Goal: Information Seeking & Learning: Learn about a topic

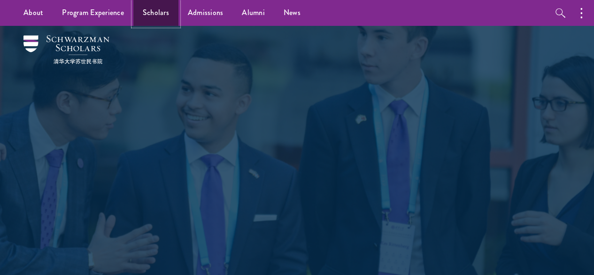
click at [166, 16] on link "Scholars" at bounding box center [155, 13] width 45 height 26
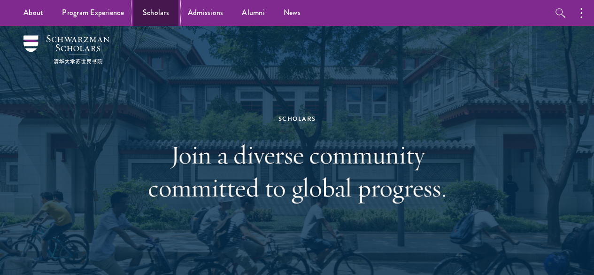
click at [157, 19] on link "Scholars" at bounding box center [155, 13] width 45 height 26
click at [163, 5] on link "Scholars" at bounding box center [155, 13] width 45 height 26
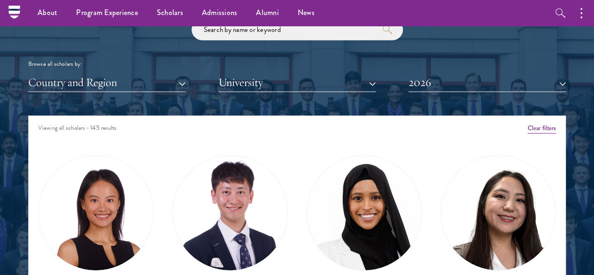
scroll to position [1106, 0]
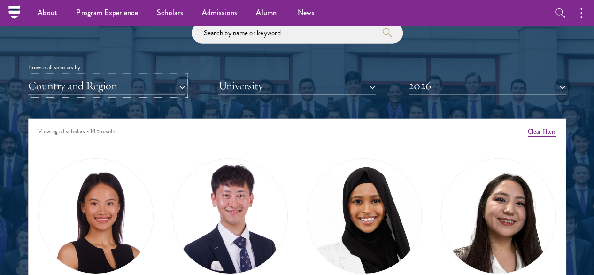
click at [185, 76] on button "Country and Region" at bounding box center [106, 85] width 157 height 19
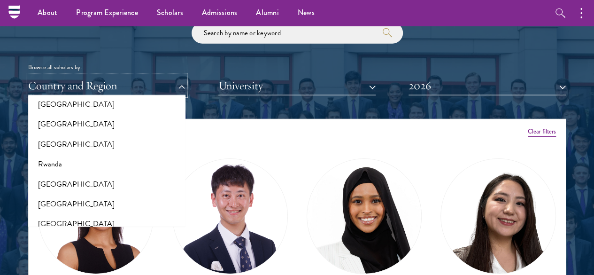
scroll to position [1506, 0]
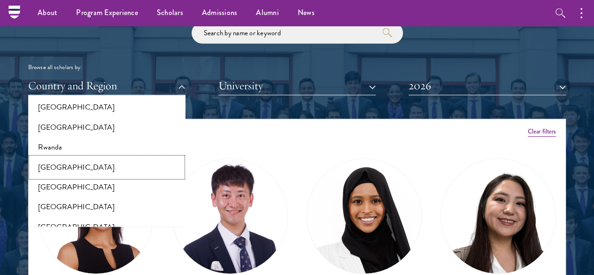
click at [104, 157] on button "[GEOGRAPHIC_DATA]" at bounding box center [107, 167] width 152 height 20
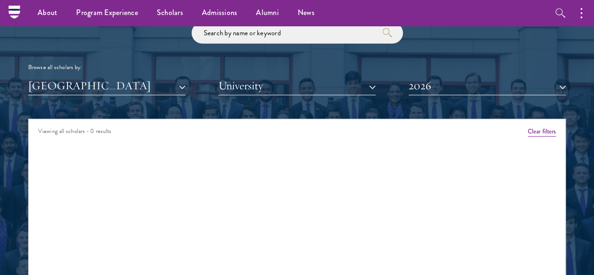
drag, startPoint x: 114, startPoint y: 80, endPoint x: 117, endPoint y: 74, distance: 7.2
click at [117, 74] on div "Scholar Directory Congratulations and welcome to the Schwarzman Scholars Class …" at bounding box center [297, 167] width 538 height 468
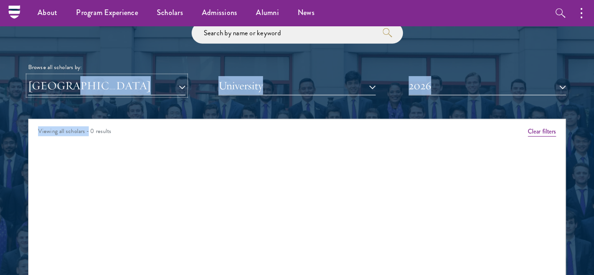
click at [117, 76] on button "[GEOGRAPHIC_DATA]" at bounding box center [106, 85] width 157 height 19
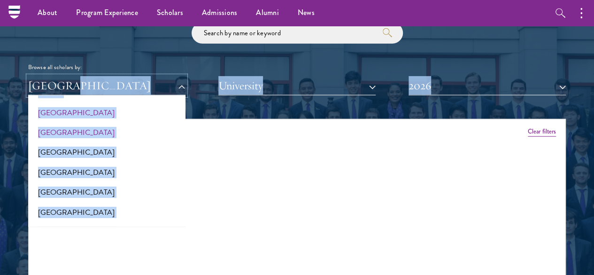
scroll to position [1561, 0]
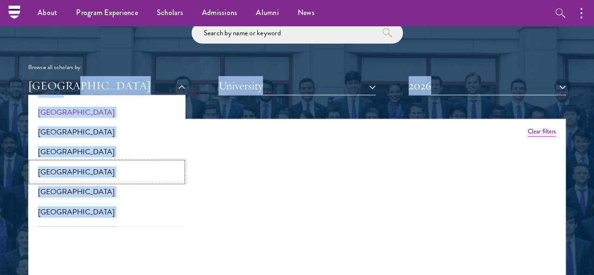
click at [109, 162] on button "[GEOGRAPHIC_DATA]" at bounding box center [107, 172] width 152 height 20
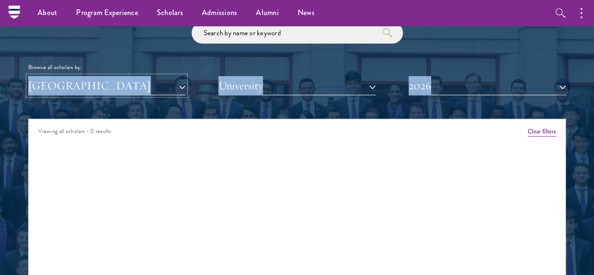
click at [113, 76] on button "[GEOGRAPHIC_DATA]" at bounding box center [106, 85] width 157 height 19
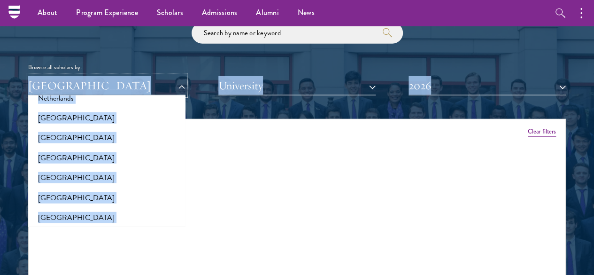
scroll to position [1278, 0]
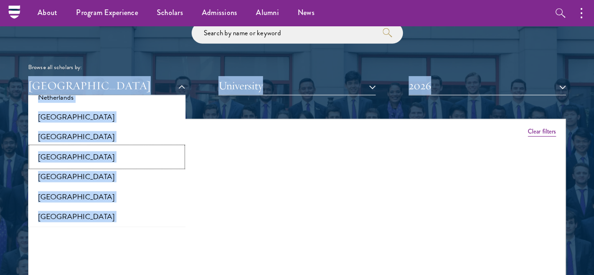
click at [77, 147] on button "[GEOGRAPHIC_DATA]" at bounding box center [107, 157] width 152 height 20
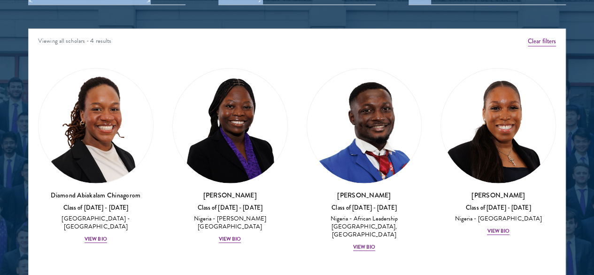
scroll to position [1196, 0]
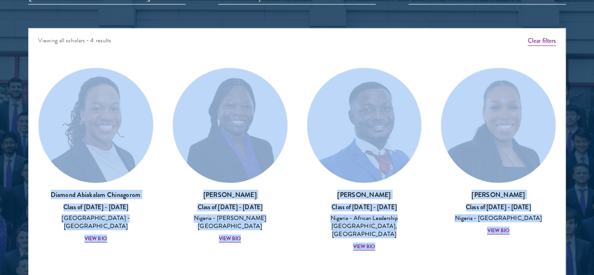
drag, startPoint x: 465, startPoint y: 216, endPoint x: 70, endPoint y: 100, distance: 411.0
click at [70, 100] on div "Amber Class of 2025 - 2026 China - Peking University View Bio Cirenquji Class o…" at bounding box center [297, 162] width 537 height 215
copy div "Diamond Abiakalam Chinagorom Class of 2025 - 2026 Nigeria - Mount Holyoke Colle…"
click at [486, 96] on div "Amber Class of 2025 - 2026 China - Peking University View Bio Cirenquji Class o…" at bounding box center [297, 162] width 537 height 215
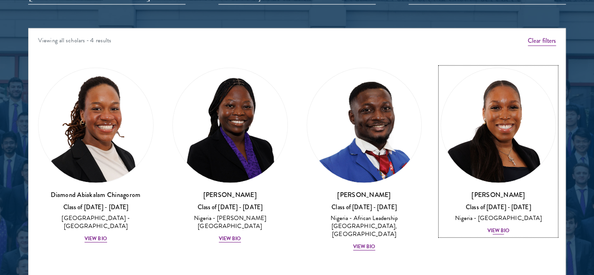
click at [440, 203] on div "Class of [DATE] - [DATE]" at bounding box center [497, 207] width 115 height 8
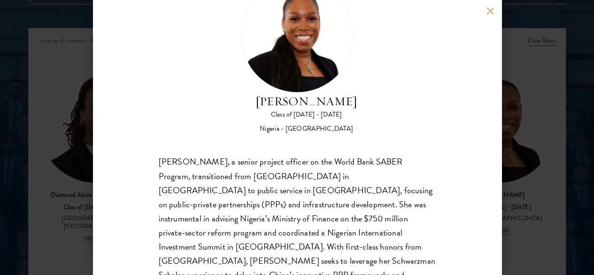
scroll to position [48, 0]
click at [70, 127] on div "Oluwatoni Salami Class of 2025 - 2026 Nigeria - University of Durham Oluwatoni …" at bounding box center [297, 137] width 594 height 275
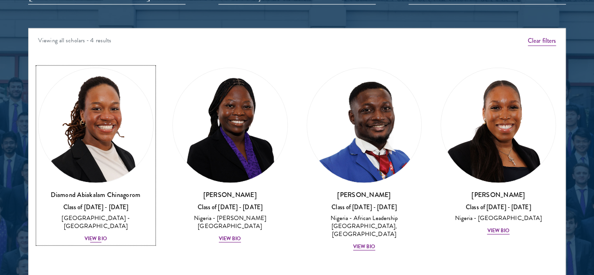
click at [85, 107] on link "Diamond Abiakalam Chinagorom Class of 2025 - 2026 Nigeria - Mount Holyoke Colle…" at bounding box center [95, 156] width 115 height 176
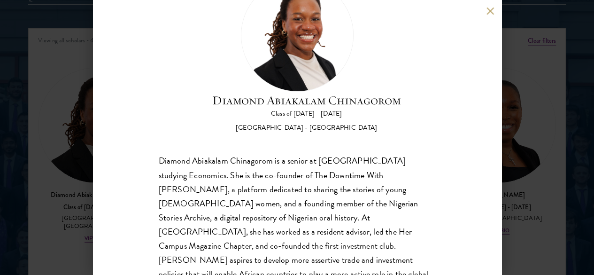
scroll to position [55, 0]
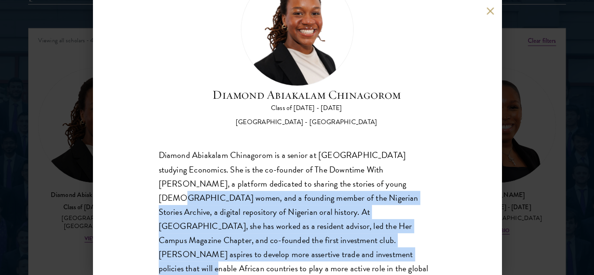
drag, startPoint x: 382, startPoint y: 146, endPoint x: 362, endPoint y: 223, distance: 79.9
click at [362, 223] on div "Diamond Abiakalam Chinagorom is a senior at Mount Holyoke College studying Econ…" at bounding box center [297, 218] width 277 height 141
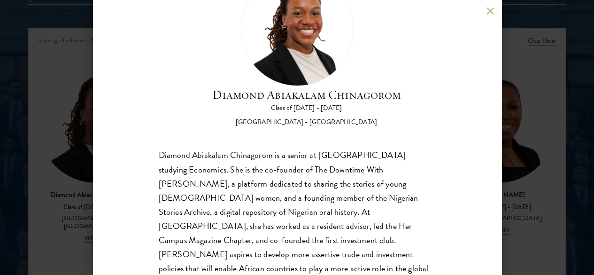
click at [83, 172] on div "Diamond Abiakalam Chinagorom Class of 2025 - 2026 Nigeria - Mount Holyoke Colle…" at bounding box center [297, 137] width 594 height 275
drag, startPoint x: 83, startPoint y: 172, endPoint x: 476, endPoint y: 6, distance: 427.0
click at [83, 172] on div "Diamond Abiakalam Chinagorom Class of 2025 - 2026 Nigeria - Mount Holyoke Colle…" at bounding box center [297, 137] width 594 height 275
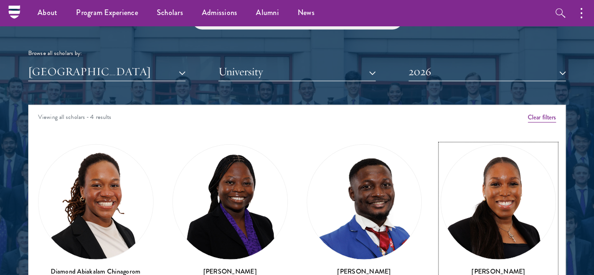
scroll to position [1119, 0]
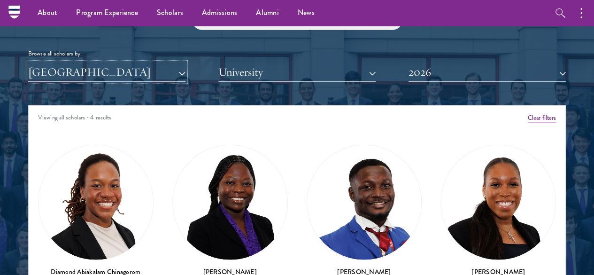
click at [140, 62] on button "[GEOGRAPHIC_DATA]" at bounding box center [106, 71] width 157 height 19
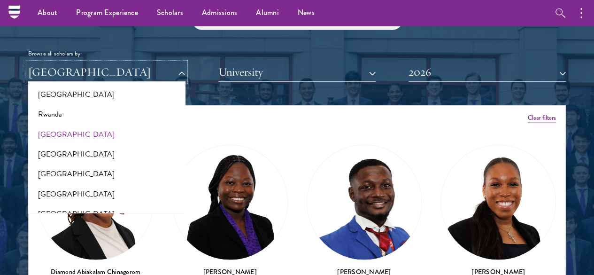
scroll to position [1526, 0]
click at [118, 104] on button "Rwanda" at bounding box center [107, 114] width 152 height 20
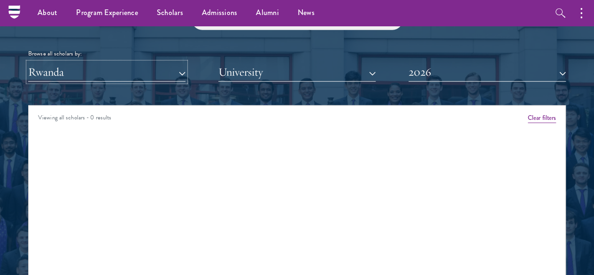
click at [122, 62] on button "Rwanda" at bounding box center [106, 71] width 157 height 19
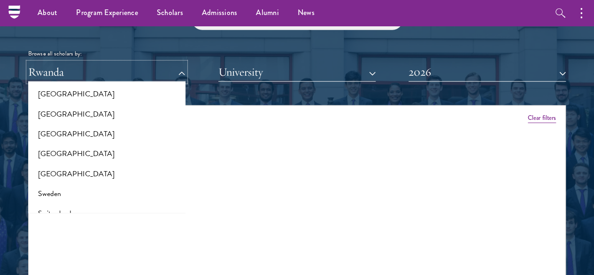
scroll to position [1648, 0]
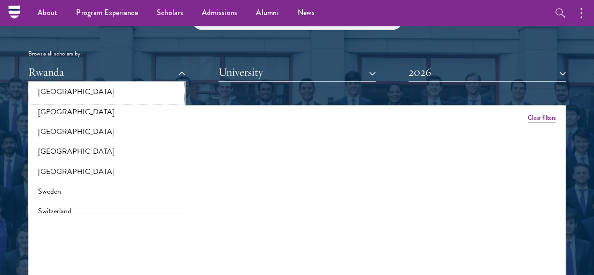
click at [128, 82] on button "[GEOGRAPHIC_DATA]" at bounding box center [107, 92] width 152 height 20
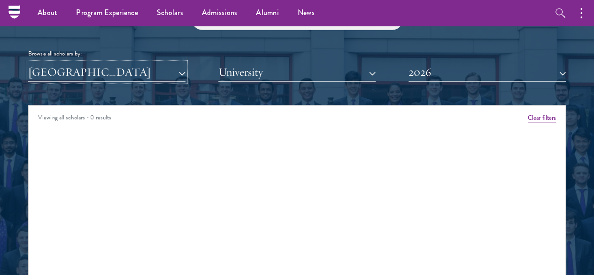
click at [129, 62] on button "[GEOGRAPHIC_DATA]" at bounding box center [106, 71] width 157 height 19
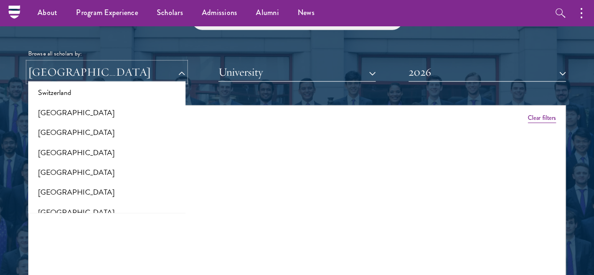
scroll to position [1766, 0]
click at [133, 123] on button "[GEOGRAPHIC_DATA]" at bounding box center [107, 133] width 152 height 20
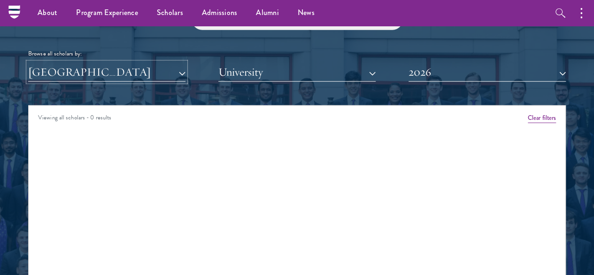
click at [142, 62] on button "[GEOGRAPHIC_DATA]" at bounding box center [106, 71] width 157 height 19
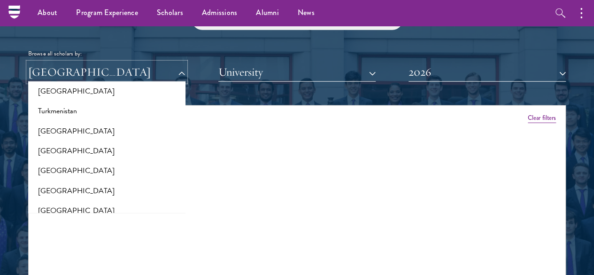
scroll to position [1888, 0]
click at [136, 120] on button "[GEOGRAPHIC_DATA]" at bounding box center [107, 130] width 152 height 20
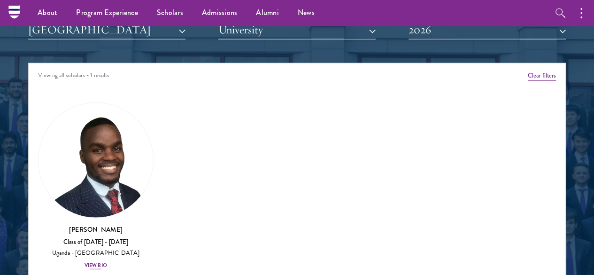
scroll to position [1160, 0]
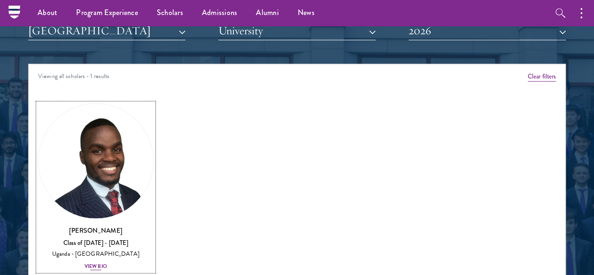
click at [127, 128] on img at bounding box center [95, 161] width 115 height 115
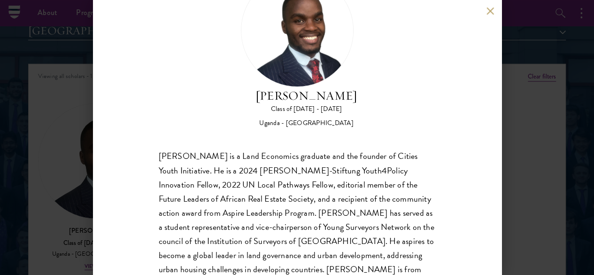
scroll to position [58, 0]
